Goal: Task Accomplishment & Management: Use online tool/utility

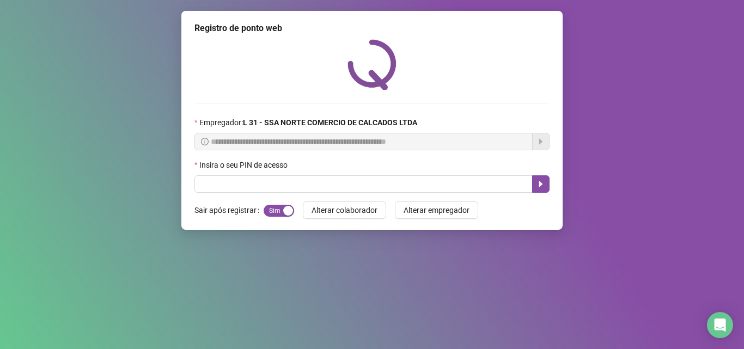
type input "*"
type input "*****"
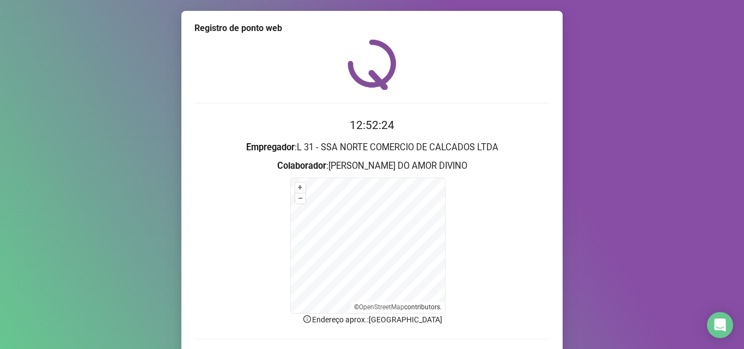
scroll to position [73, 0]
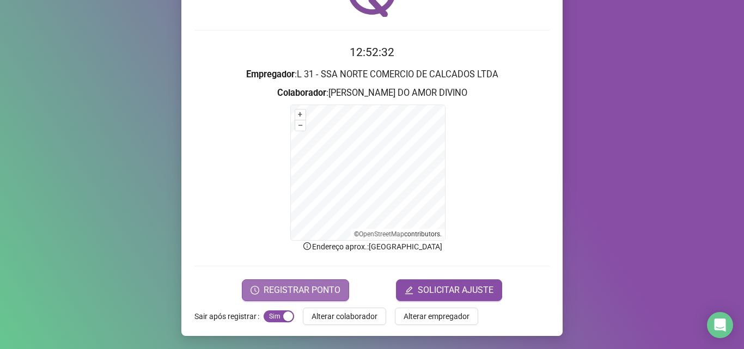
click at [299, 287] on span "REGISTRAR PONTO" at bounding box center [301, 290] width 77 height 13
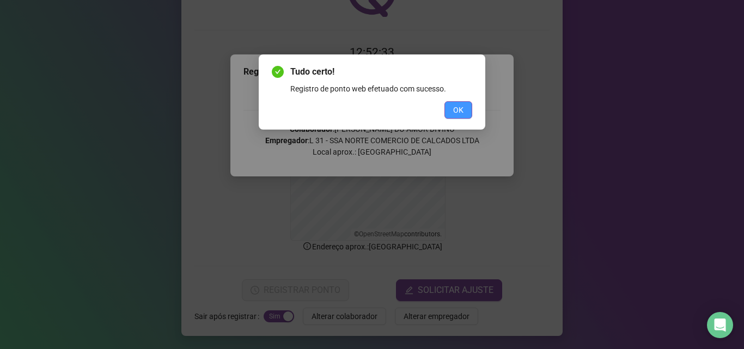
click at [458, 112] on span "OK" at bounding box center [458, 110] width 10 height 12
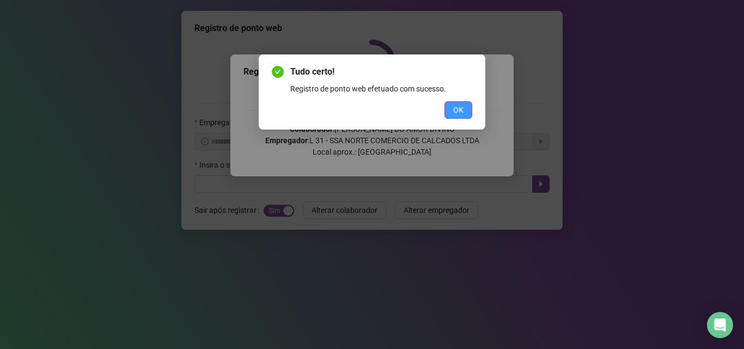
scroll to position [0, 0]
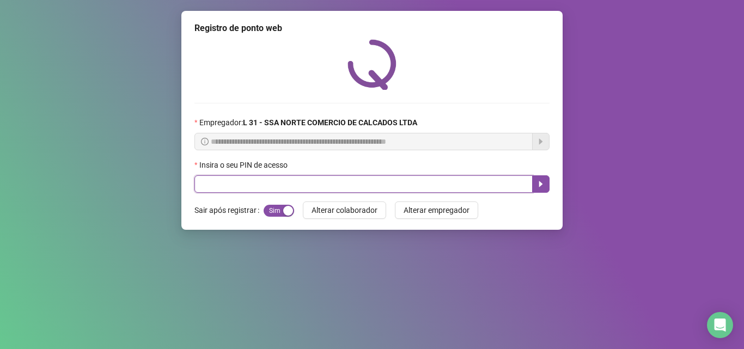
click at [226, 181] on input "text" at bounding box center [363, 183] width 338 height 17
type input "*****"
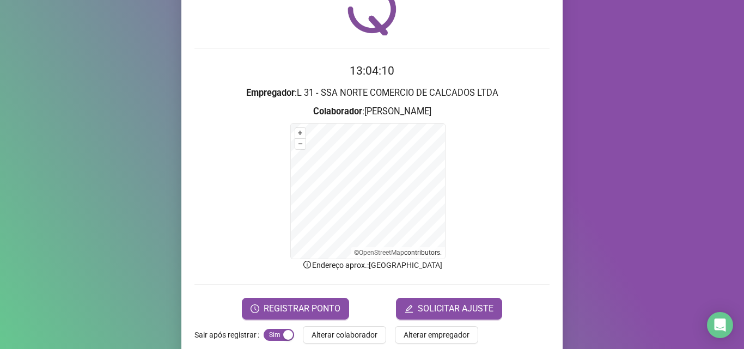
scroll to position [73, 0]
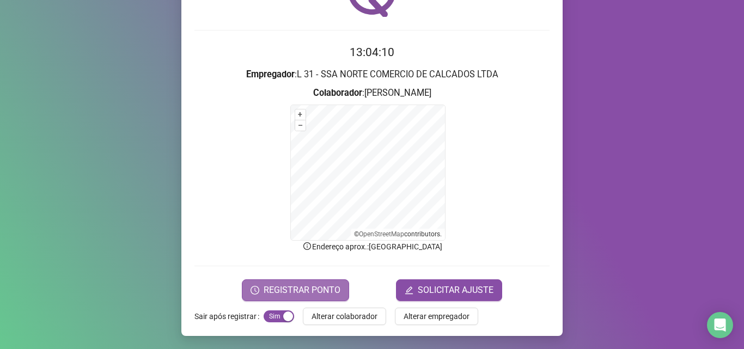
click at [313, 291] on span "REGISTRAR PONTO" at bounding box center [301, 290] width 77 height 13
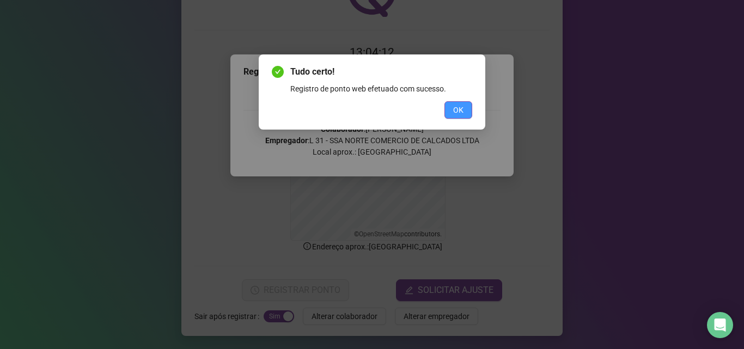
click at [457, 115] on span "OK" at bounding box center [458, 110] width 10 height 12
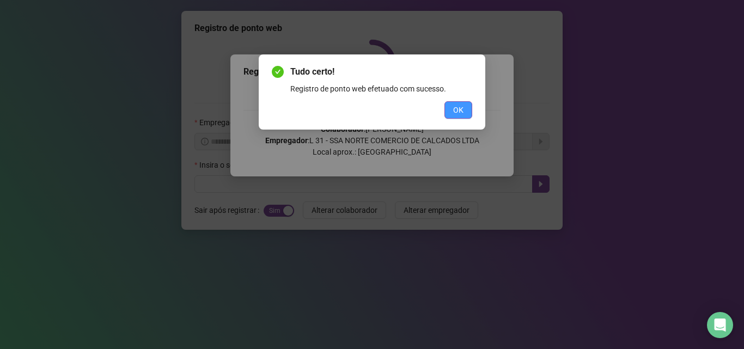
scroll to position [0, 0]
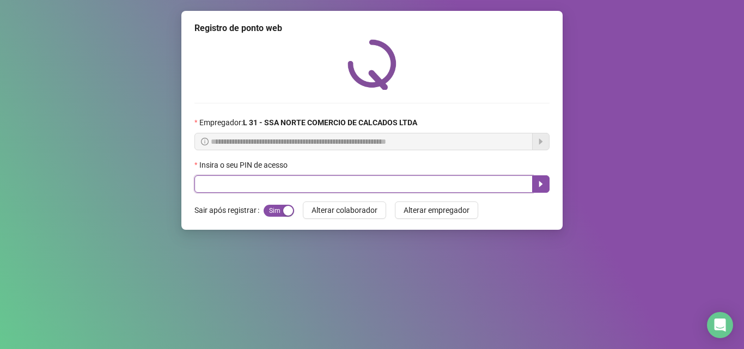
click at [227, 187] on input "text" at bounding box center [363, 183] width 338 height 17
type input "*****"
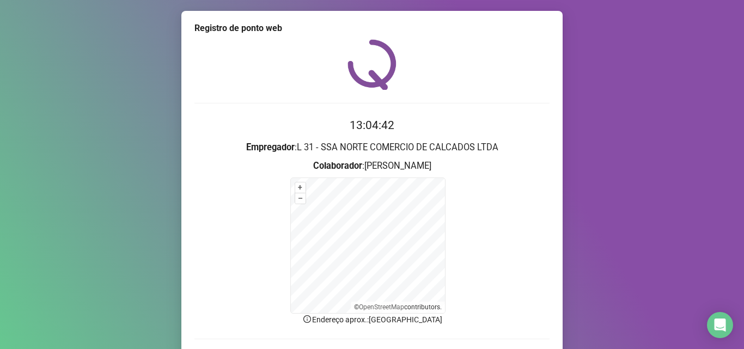
scroll to position [73, 0]
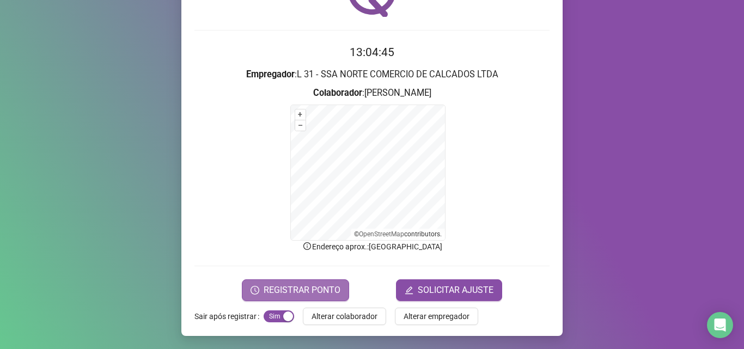
click at [299, 288] on span "REGISTRAR PONTO" at bounding box center [301, 290] width 77 height 13
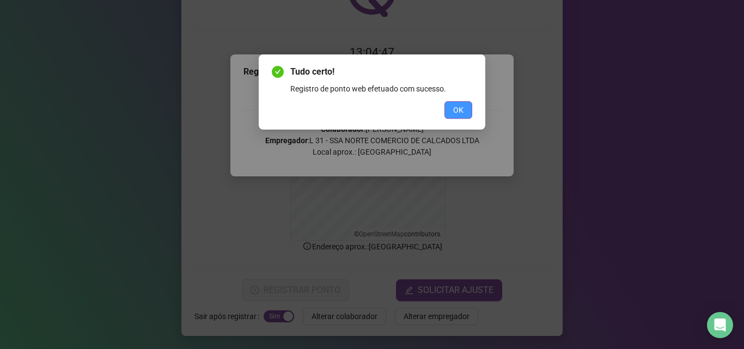
click at [461, 109] on span "OK" at bounding box center [458, 110] width 10 height 12
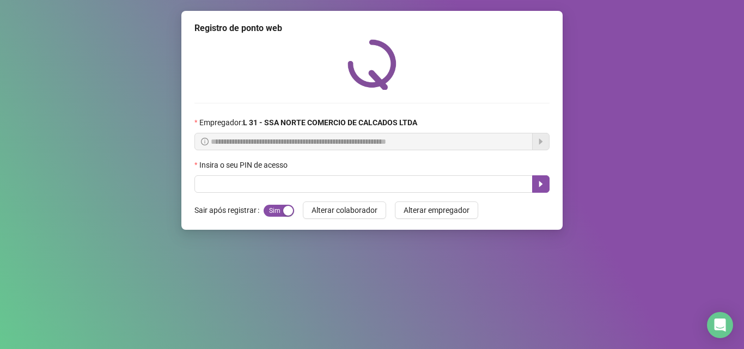
scroll to position [0, 0]
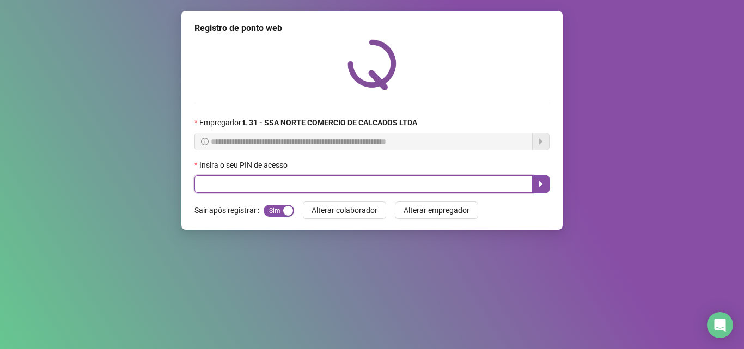
click at [335, 182] on input "text" at bounding box center [363, 183] width 338 height 17
type input "*****"
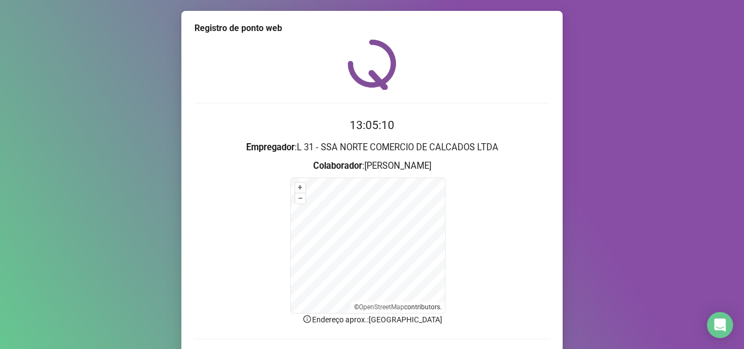
scroll to position [73, 0]
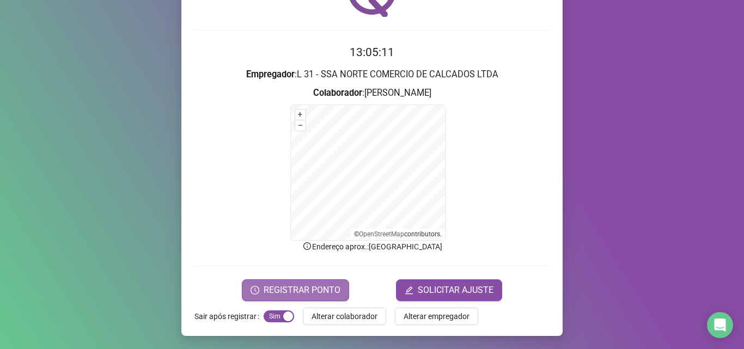
click at [296, 291] on span "REGISTRAR PONTO" at bounding box center [301, 290] width 77 height 13
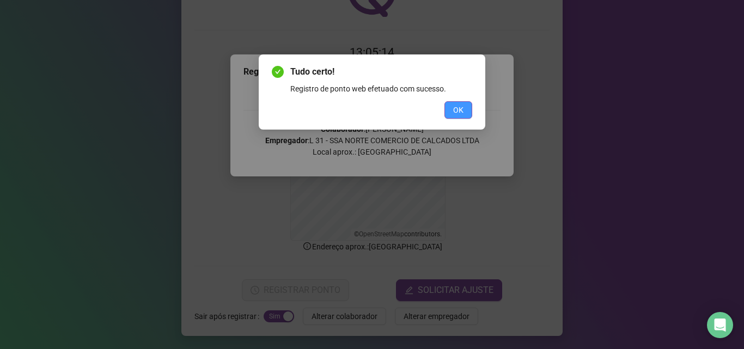
click at [462, 112] on span "OK" at bounding box center [458, 110] width 10 height 12
